Goal: Task Accomplishment & Management: Manage account settings

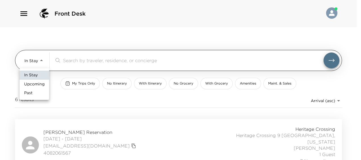
click at [31, 59] on body "Front Desk In Stay In-Stay ​ My Trips Only No Itinerary With Itinerary No Groce…" at bounding box center [180, 80] width 361 height 160
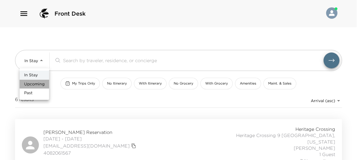
click at [35, 82] on span "Upcoming" at bounding box center [34, 84] width 20 height 6
type input "Upcoming"
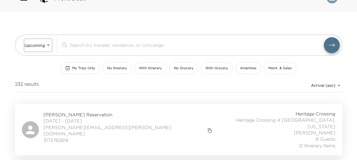
scroll to position [28, 0]
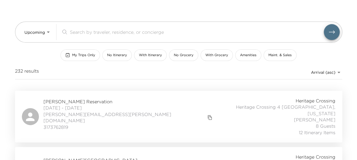
click at [69, 103] on span "[PERSON_NAME] Reservation" at bounding box center [128, 101] width 170 height 6
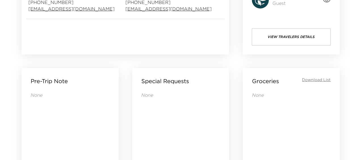
scroll to position [142, 0]
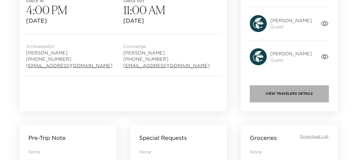
click at [292, 90] on button "View Travelers Details" at bounding box center [288, 93] width 79 height 17
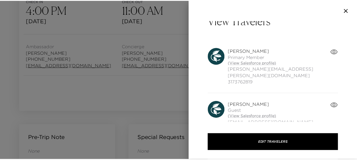
scroll to position [0, 0]
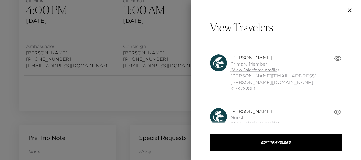
click at [350, 10] on icon "button" at bounding box center [349, 10] width 7 height 7
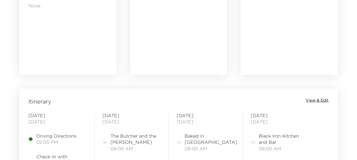
scroll to position [426, 0]
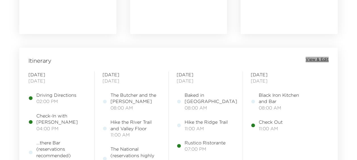
click at [318, 60] on span "View & Edit" at bounding box center [316, 60] width 23 height 6
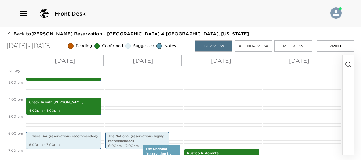
scroll to position [278, 0]
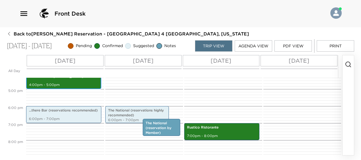
click at [81, 86] on p "4:00pm - 5:00pm" at bounding box center [64, 85] width 70 height 5
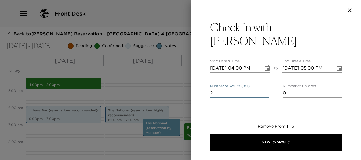
click at [217, 89] on input "2" at bounding box center [239, 93] width 59 height 9
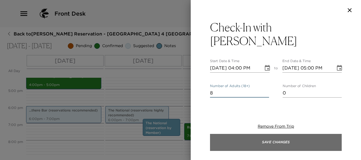
type input "8"
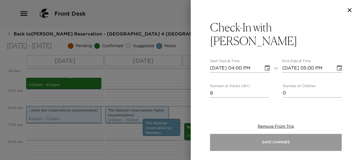
click at [260, 138] on button "Save Changes" at bounding box center [276, 142] width 132 height 17
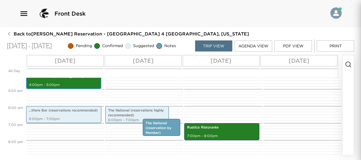
scroll to position [272, 0]
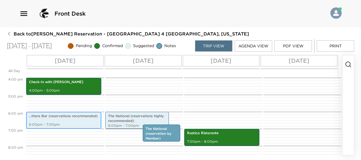
click at [82, 119] on p "...there Bar (reservations recommended)" at bounding box center [64, 116] width 70 height 5
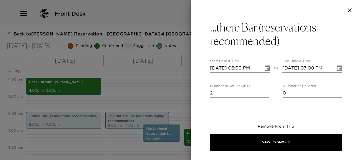
click at [217, 94] on input "2" at bounding box center [239, 93] width 59 height 9
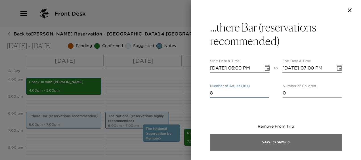
type input "8"
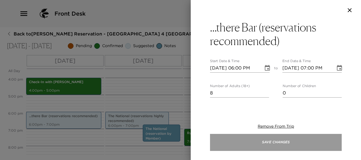
click at [248, 144] on button "Save Changes" at bounding box center [276, 142] width 132 height 17
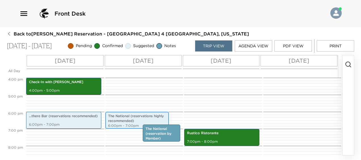
click at [132, 115] on p "The National (reservations highly recommended)" at bounding box center [137, 119] width 58 height 10
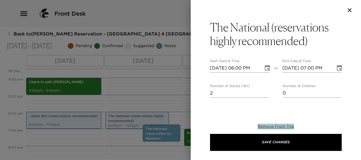
click at [274, 125] on span "Remove From Trip" at bounding box center [276, 126] width 36 height 5
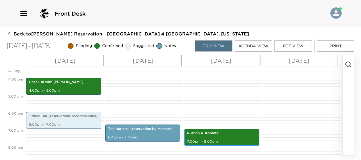
click at [217, 136] on div "Rustico Ristorante 7:00pm - 8:00pm" at bounding box center [222, 137] width 72 height 15
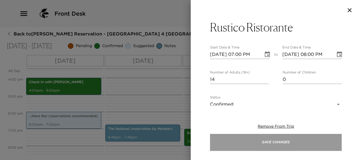
click at [251, 140] on button "Save Changes" at bounding box center [276, 142] width 132 height 17
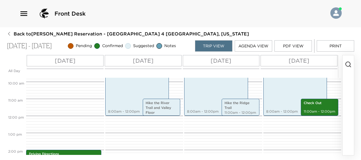
scroll to position [130, 0]
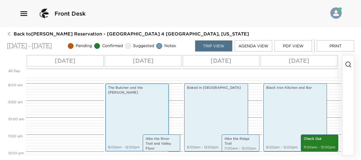
click at [132, 106] on div "The Butcher and the Baker 8:00am - 12:00pm" at bounding box center [137, 117] width 60 height 66
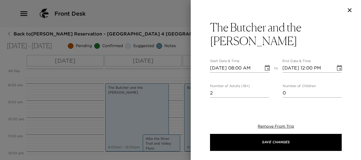
click at [218, 89] on input "2" at bounding box center [239, 93] width 59 height 9
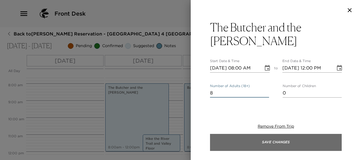
type input "8"
click at [246, 145] on button "Save Changes" at bounding box center [276, 142] width 132 height 17
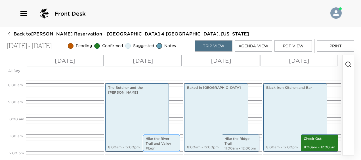
click at [158, 144] on p "Hike the River Trail and Valley Floor" at bounding box center [162, 143] width 32 height 14
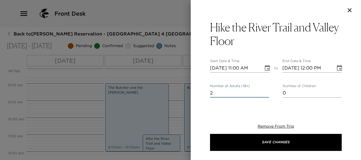
click at [218, 89] on input "2" at bounding box center [239, 93] width 59 height 9
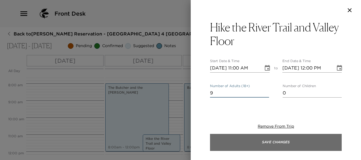
type input "9"
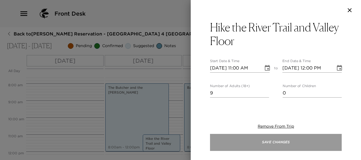
click at [217, 142] on button "Save Changes" at bounding box center [276, 142] width 132 height 17
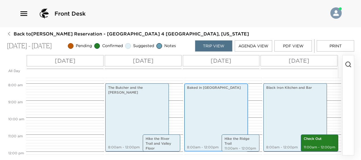
click at [207, 134] on div "Baked in Telluride 8:00am - 12:00pm" at bounding box center [216, 117] width 60 height 66
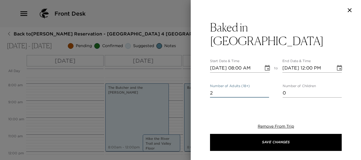
click at [222, 89] on input "2" at bounding box center [239, 93] width 59 height 9
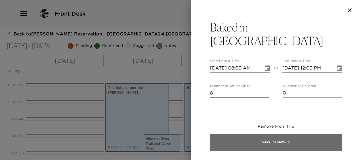
type input "8"
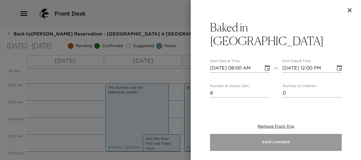
click at [220, 139] on button "Save Changes" at bounding box center [276, 142] width 132 height 17
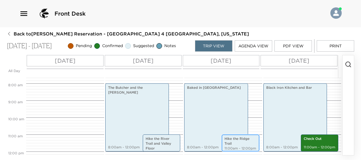
click at [232, 135] on div "Hike the Ridge Trail 11:00am - 12:00pm" at bounding box center [240, 142] width 34 height 15
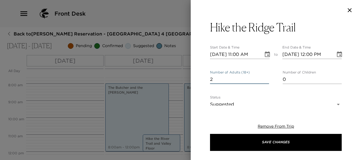
click at [218, 79] on input "2" at bounding box center [239, 79] width 59 height 9
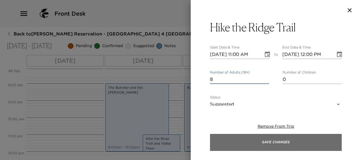
type input "8"
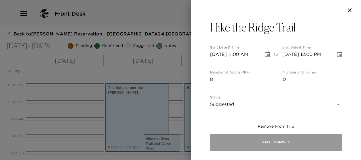
click at [228, 145] on button "Save Changes" at bounding box center [276, 142] width 132 height 17
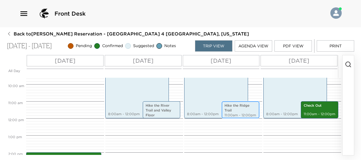
scroll to position [159, 0]
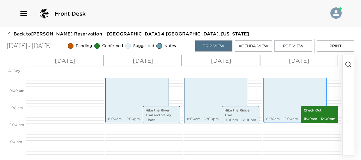
click at [288, 99] on div "Black Iron Kitchen and Bar 8:00am - 12:00pm" at bounding box center [295, 89] width 60 height 66
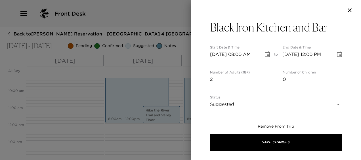
click at [238, 75] on input "2" at bounding box center [239, 79] width 59 height 9
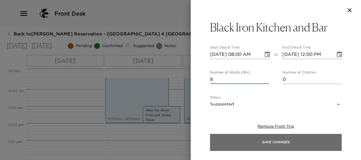
type input "8"
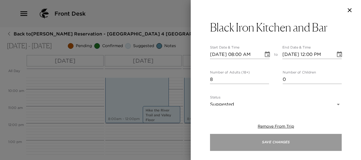
click at [214, 142] on button "Save Changes" at bounding box center [276, 142] width 132 height 17
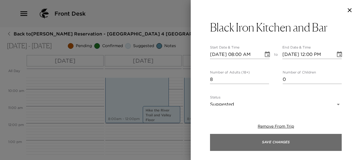
scroll to position [136, 0]
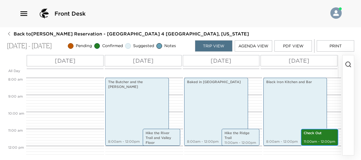
click at [328, 134] on p "Check Out" at bounding box center [320, 133] width 32 height 5
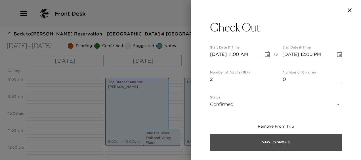
click at [328, 134] on button "Save Changes" at bounding box center [276, 142] width 132 height 17
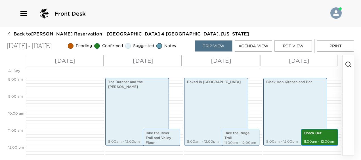
click at [321, 137] on div "Check Out 11:00am - 12:00pm" at bounding box center [319, 137] width 34 height 15
click at [304, 134] on p "Check Out" at bounding box center [320, 133] width 32 height 5
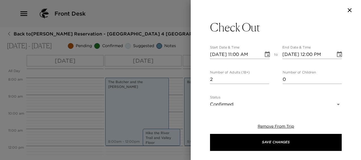
click at [234, 81] on input "2" at bounding box center [239, 79] width 59 height 9
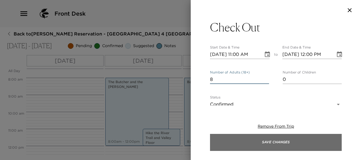
type input "8"
click at [234, 138] on button "Save Changes" at bounding box center [276, 142] width 132 height 17
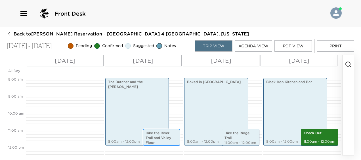
click at [163, 131] on p "Hike the River Trail and Valley Floor" at bounding box center [162, 138] width 32 height 14
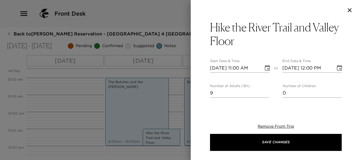
click at [216, 95] on input "9" at bounding box center [239, 93] width 59 height 9
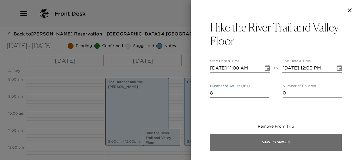
type input "8"
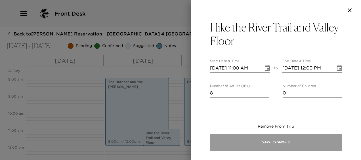
click at [214, 140] on button "Save Changes" at bounding box center [276, 142] width 132 height 17
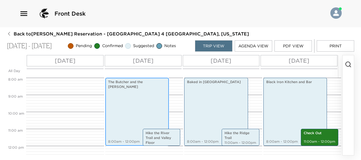
click at [160, 102] on div "The Butcher and the Baker 8:00am - 12:00pm" at bounding box center [137, 112] width 60 height 66
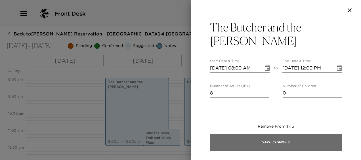
click at [236, 139] on button "Save Changes" at bounding box center [276, 142] width 132 height 17
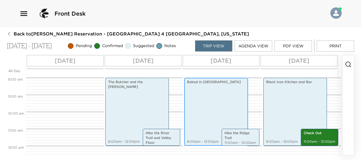
click at [242, 112] on div "Baked in Telluride 8:00am - 12:00pm" at bounding box center [216, 112] width 60 height 66
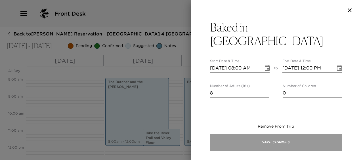
click at [241, 134] on button "Save Changes" at bounding box center [276, 142] width 132 height 17
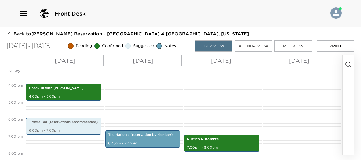
scroll to position [278, 0]
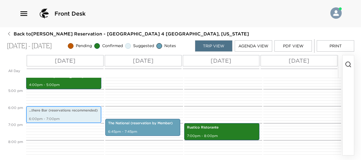
click at [75, 113] on p "...there Bar (reservations recommended)" at bounding box center [64, 110] width 70 height 5
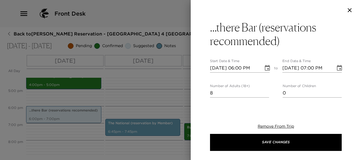
click at [148, 88] on div at bounding box center [180, 80] width 361 height 160
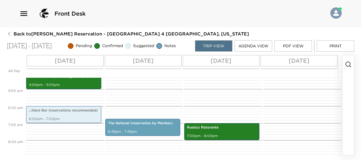
click at [55, 59] on p "[DATE]" at bounding box center [65, 60] width 21 height 9
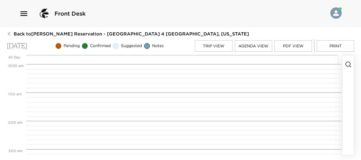
scroll to position [397, 0]
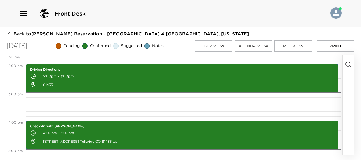
click at [347, 67] on icon "button" at bounding box center [348, 64] width 7 height 7
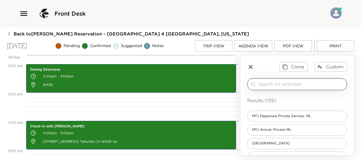
click at [316, 86] on input "search" at bounding box center [301, 84] width 86 height 7
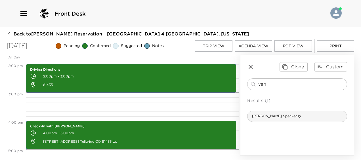
type input "van"
click at [298, 119] on div "[PERSON_NAME] Speakeasy" at bounding box center [297, 116] width 100 height 11
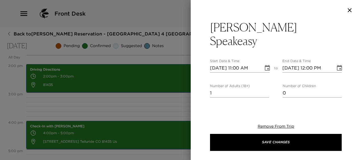
type textarea "Located in the heart of Telluride, CO, the Van Atta Dry Goods & Clothing Store …"
click at [265, 65] on icon "Choose date, selected date is Sep 4, 2025" at bounding box center [267, 68] width 7 height 7
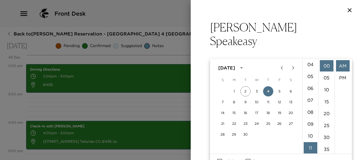
scroll to position [46, 0]
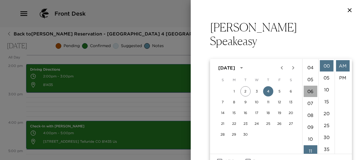
click at [312, 91] on li "06" at bounding box center [311, 91] width 14 height 11
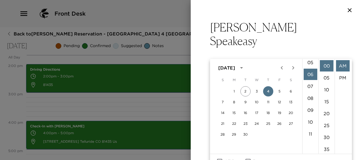
scroll to position [71, 0]
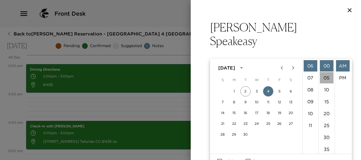
click at [327, 77] on li "05" at bounding box center [327, 77] width 14 height 11
click at [342, 75] on li "PM" at bounding box center [343, 77] width 14 height 11
type input "09/04/2025 06:05 PM"
type input "09/04/2025 07:05 PM"
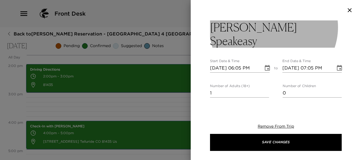
click at [312, 25] on button "[PERSON_NAME] Speakeasy" at bounding box center [276, 33] width 132 height 27
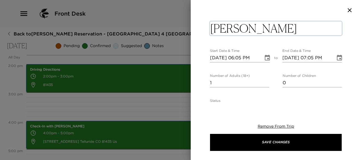
click at [222, 77] on div "Number of Adults (18+) 1" at bounding box center [239, 81] width 59 height 14
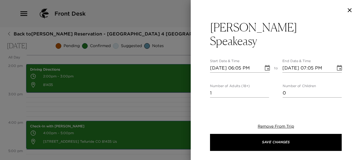
click at [218, 89] on input "1" at bounding box center [239, 93] width 59 height 9
type input "9"
click at [218, 104] on body "Front Desk Back to Spencer Cage Reservation - Heritage Crossing 4 Telluride, Co…" at bounding box center [180, 80] width 361 height 160
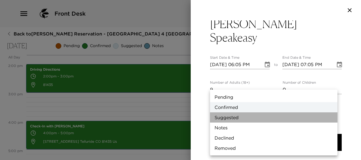
click at [224, 117] on li "Suggested" at bounding box center [273, 117] width 127 height 10
type input "Suggestion"
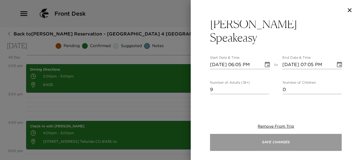
click at [243, 139] on button "Save Changes" at bounding box center [276, 142] width 132 height 17
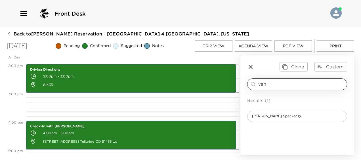
click at [279, 87] on input "van" at bounding box center [301, 84] width 86 height 7
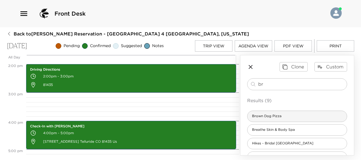
type input "br"
click at [275, 119] on span "Brown Dog Pizza" at bounding box center [266, 116] width 39 height 5
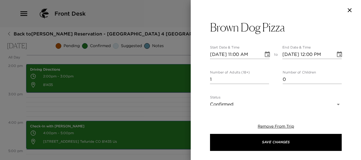
type textarea "Brown Dog Pizza has award winning pizza as well as burgers and salads. Great fo…"
click at [262, 54] on button "Choose date, selected date is Sep 4, 2025" at bounding box center [267, 54] width 11 height 11
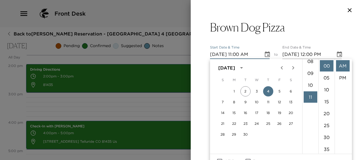
scroll to position [74, 0]
click at [311, 62] on li "06" at bounding box center [311, 62] width 14 height 11
click at [324, 90] on li "10" at bounding box center [327, 89] width 14 height 11
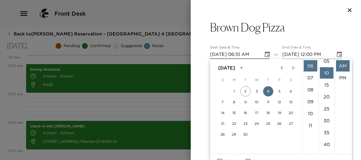
scroll to position [24, 0]
click at [338, 80] on li "PM" at bounding box center [343, 77] width 14 height 11
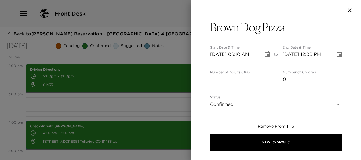
type input "09/04/2025 06:10 PM"
type input "09/04/2025 07:10 PM"
click at [255, 81] on input "1" at bounding box center [239, 79] width 59 height 9
type input "8"
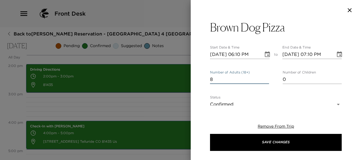
click at [218, 101] on body "Front Desk Back to Spencer Cage Reservation - Heritage Crossing 4 Telluride, Co…" at bounding box center [180, 80] width 361 height 160
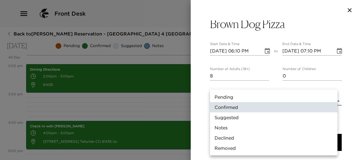
click at [221, 113] on li "Suggested" at bounding box center [273, 117] width 127 height 10
type input "Suggestion"
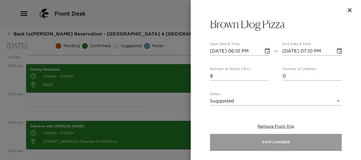
click at [237, 142] on button "Save Changes" at bounding box center [276, 142] width 132 height 17
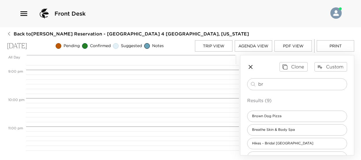
scroll to position [505, 0]
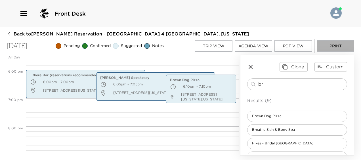
click at [325, 49] on button "Print" at bounding box center [335, 45] width 37 height 11
click at [329, 48] on button "Print" at bounding box center [335, 45] width 37 height 11
click at [220, 64] on div at bounding box center [131, 59] width 210 height 9
click at [319, 47] on button "Print" at bounding box center [335, 45] width 37 height 11
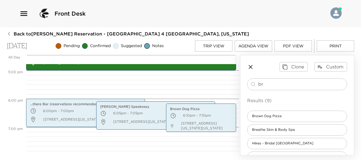
scroll to position [448, 0]
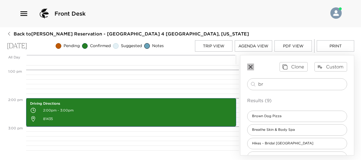
click at [252, 69] on icon "button" at bounding box center [250, 67] width 7 height 7
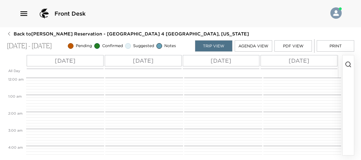
scroll to position [136, 0]
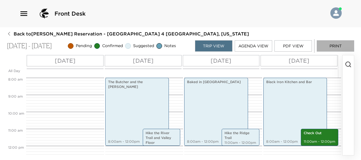
click at [339, 47] on button "Print" at bounding box center [335, 45] width 37 height 11
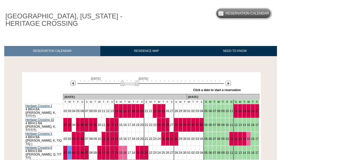
scroll to position [57, 0]
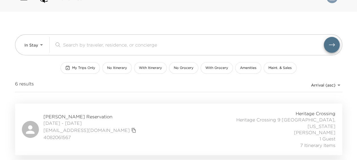
scroll to position [28, 0]
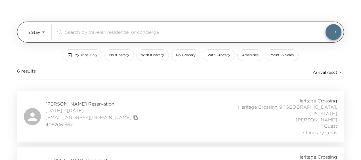
click at [44, 35] on body "Front Desk In Stay In-Stay ​ My Trips Only No Itinerary With Itinerary No Groce…" at bounding box center [180, 52] width 361 height 160
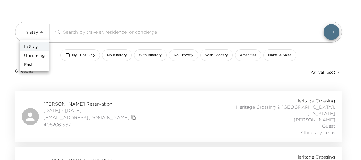
click at [154, 84] on div at bounding box center [180, 80] width 361 height 160
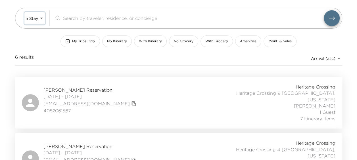
scroll to position [0, 0]
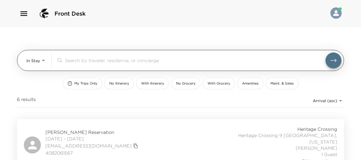
click at [35, 62] on body "Front Desk In Stay In-Stay ​ My Trips Only No Itinerary With Itinerary No Groce…" at bounding box center [180, 80] width 361 height 160
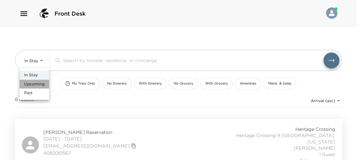
click at [38, 80] on li "Upcoming" at bounding box center [35, 84] width 30 height 9
type input "Upcoming"
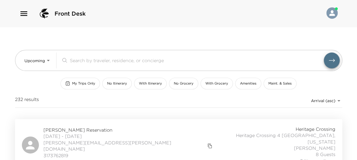
click at [66, 127] on span "Spencer Cage Reservation" at bounding box center [128, 130] width 170 height 6
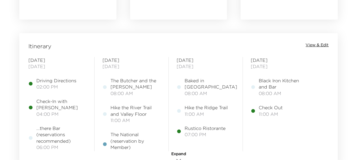
scroll to position [454, 0]
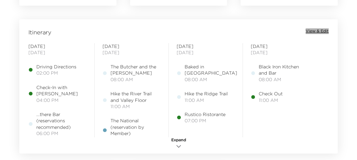
click at [325, 29] on span "View & Edit" at bounding box center [316, 31] width 23 height 6
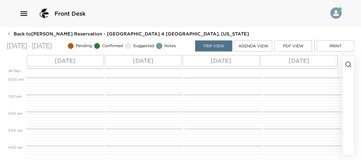
scroll to position [136, 0]
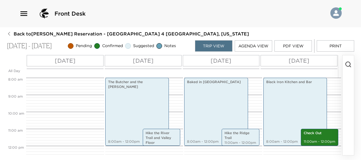
click at [332, 47] on button "Print" at bounding box center [335, 45] width 37 height 11
click at [82, 61] on div "[DATE]" at bounding box center [65, 60] width 77 height 11
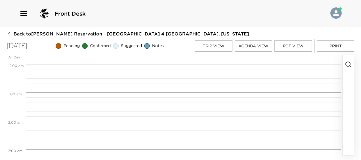
scroll to position [397, 0]
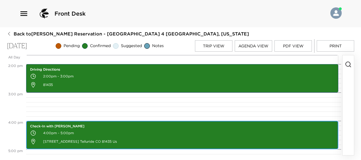
click at [101, 135] on p "4:00pm - 5:00pm" at bounding box center [182, 133] width 304 height 9
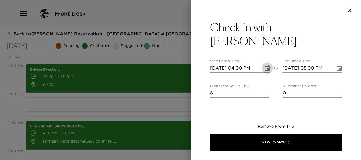
click at [266, 65] on icon "Choose date, selected date is Sep 4, 2025" at bounding box center [267, 68] width 5 height 6
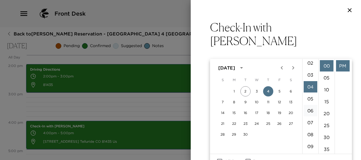
scroll to position [0, 0]
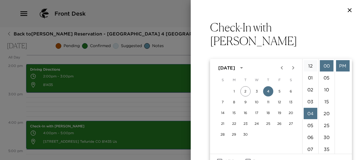
click at [310, 62] on li "12" at bounding box center [311, 65] width 14 height 11
type input "[DATE] 12:00 PM"
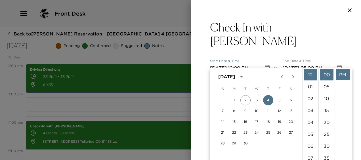
scroll to position [9, 0]
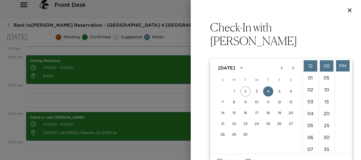
click at [274, 66] on span "to" at bounding box center [276, 69] width 4 height 7
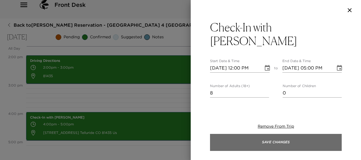
scroll to position [0, 0]
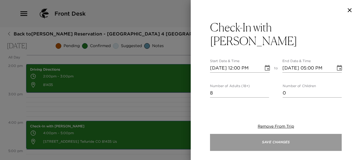
click at [274, 142] on button "Save Changes" at bounding box center [276, 142] width 132 height 17
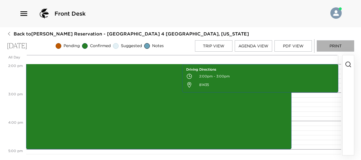
click at [336, 45] on button "Print" at bounding box center [335, 45] width 37 height 11
